Goal: Task Accomplishment & Management: Manage account settings

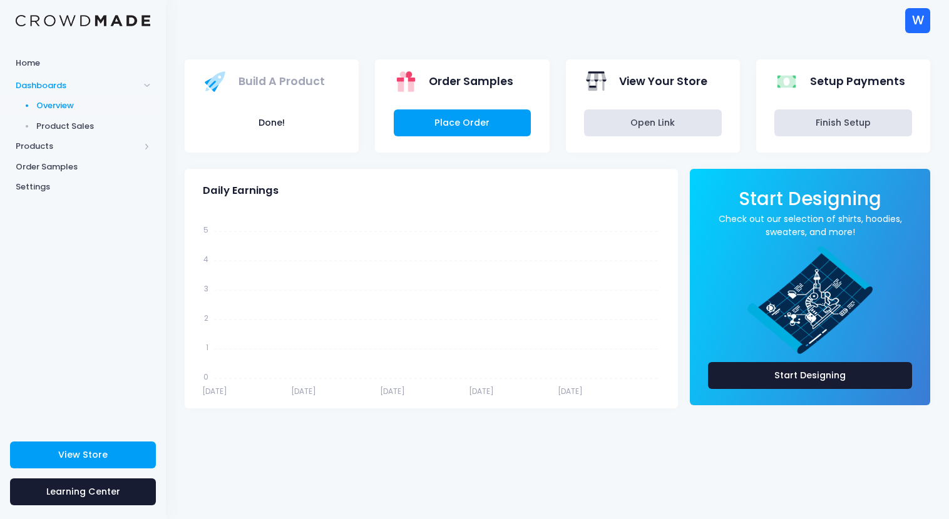
click at [591, 44] on div "Build A Product Done! Order Samples Place Order View Your Store Open Link" at bounding box center [558, 106] width 762 height 126
click at [59, 124] on span "Product Sales" at bounding box center [93, 126] width 115 height 13
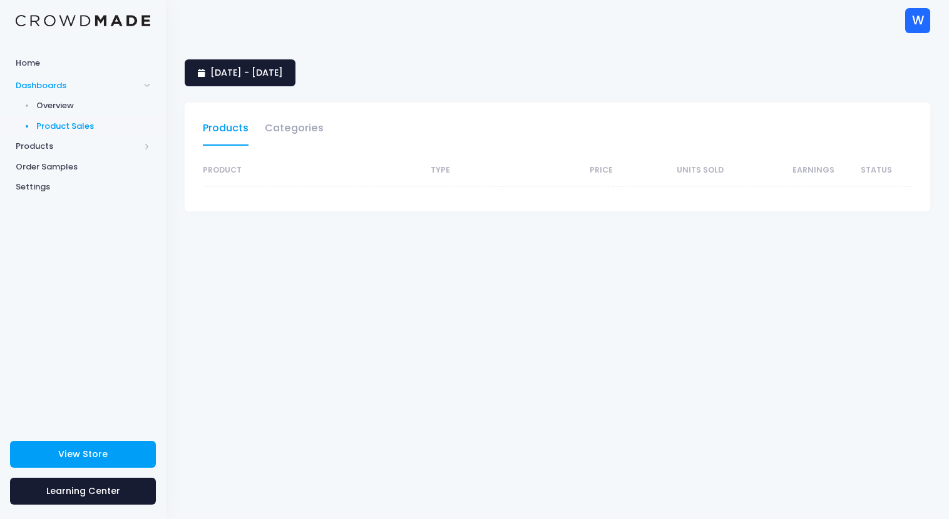
select select "25"
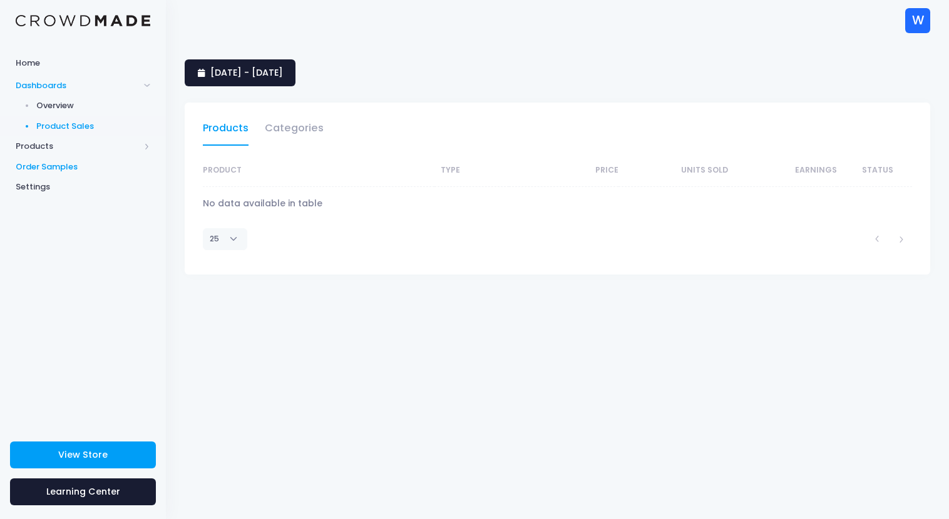
click at [67, 168] on span "Order Samples" at bounding box center [83, 167] width 135 height 13
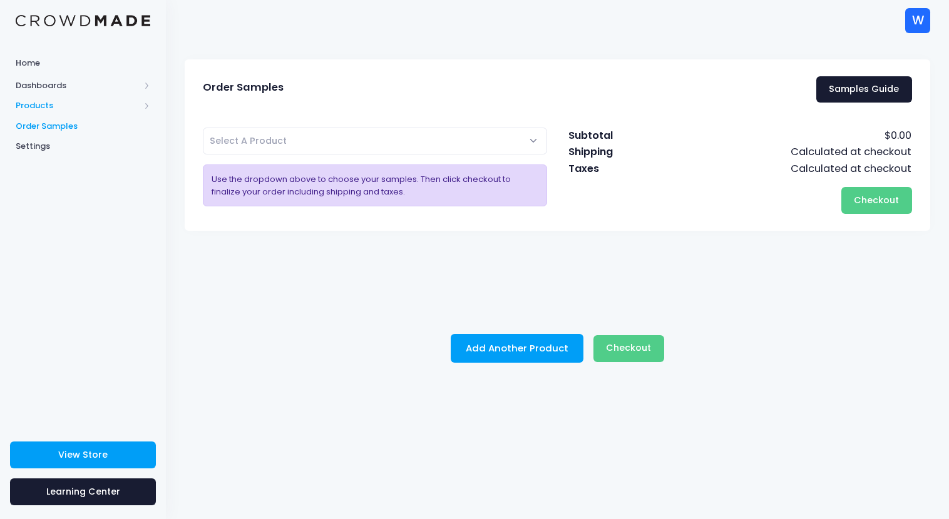
click at [48, 102] on span "Products" at bounding box center [78, 106] width 124 height 13
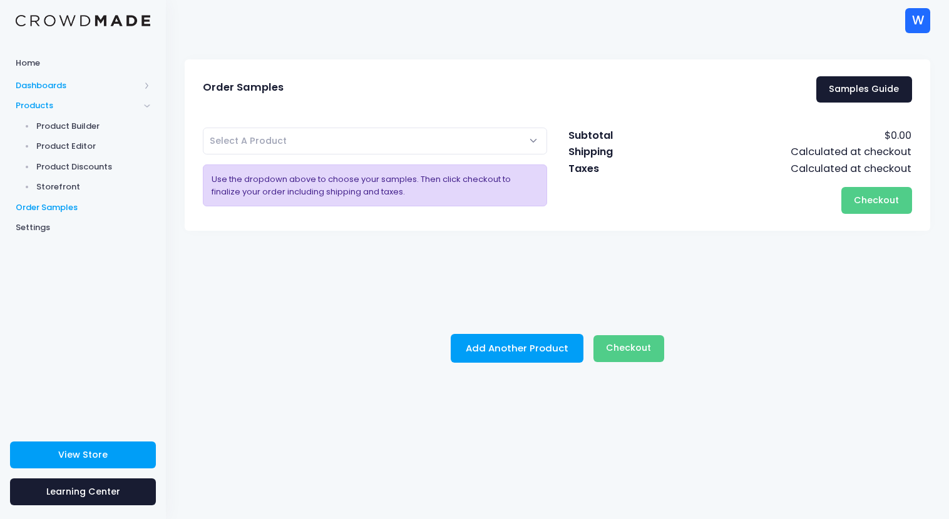
click at [67, 86] on span "Dashboards" at bounding box center [78, 85] width 124 height 13
click at [56, 106] on span "Overview" at bounding box center [93, 106] width 115 height 13
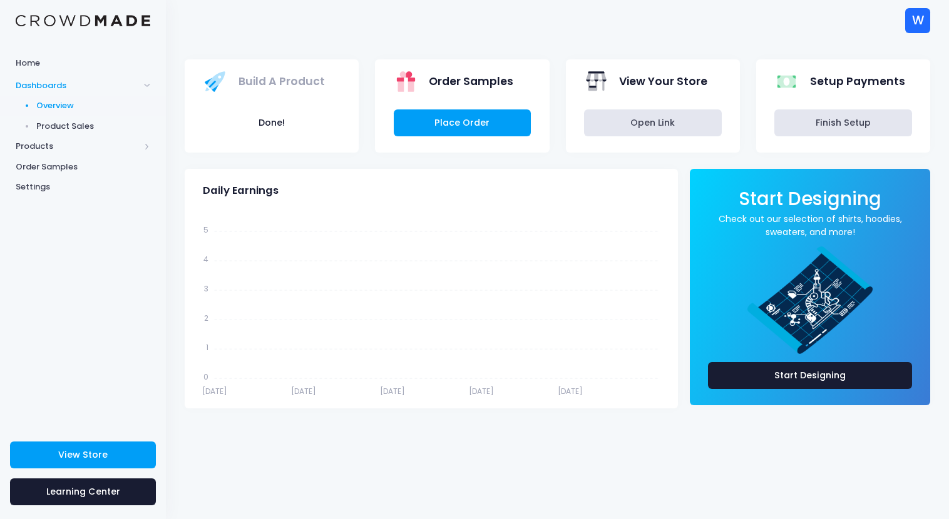
click at [56, 124] on span "Product Sales" at bounding box center [93, 126] width 115 height 13
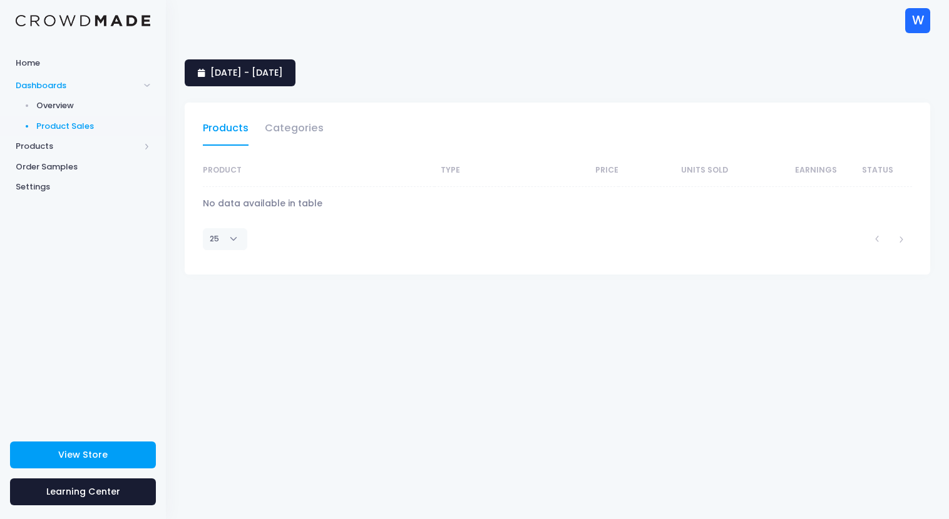
select select "25"
click at [43, 147] on span "Products" at bounding box center [78, 146] width 124 height 13
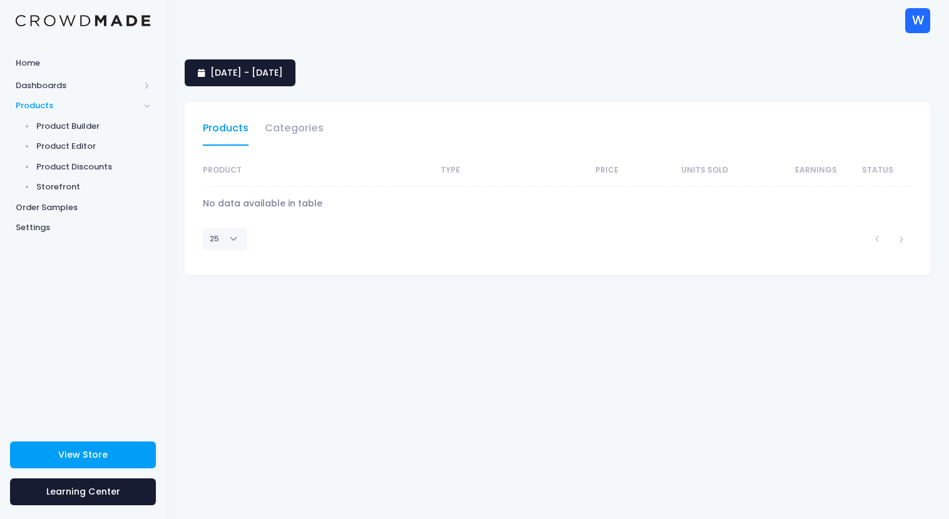
click at [371, 340] on div "[DATE] - [DATE] Products Categories Product Type Price Units Sold Earnings Stat…" at bounding box center [557, 280] width 783 height 479
click at [36, 107] on span "Products" at bounding box center [78, 106] width 124 height 13
click at [36, 102] on span "Products" at bounding box center [78, 106] width 124 height 13
